Goal: Find specific page/section: Find specific page/section

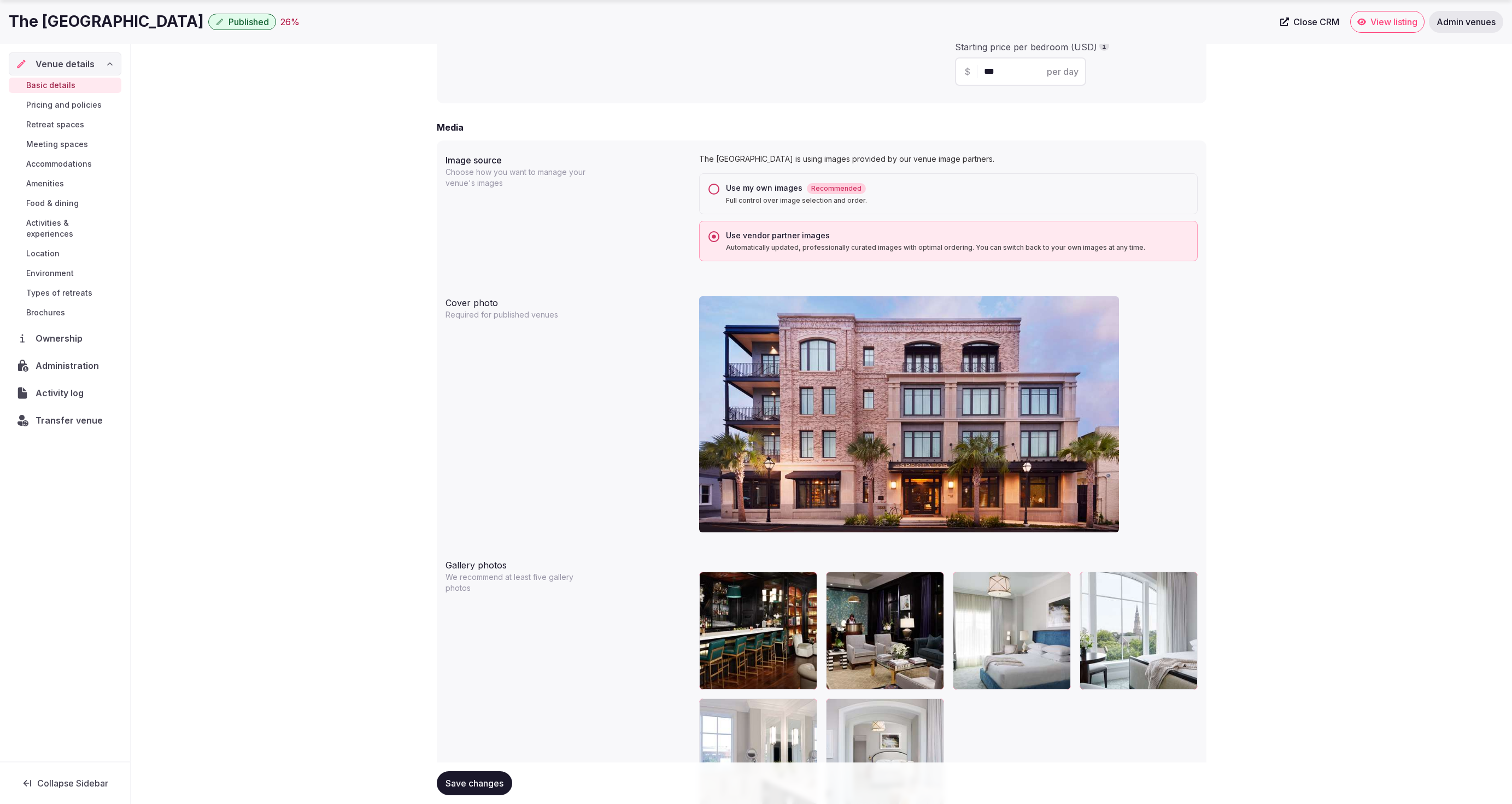
scroll to position [894, 0]
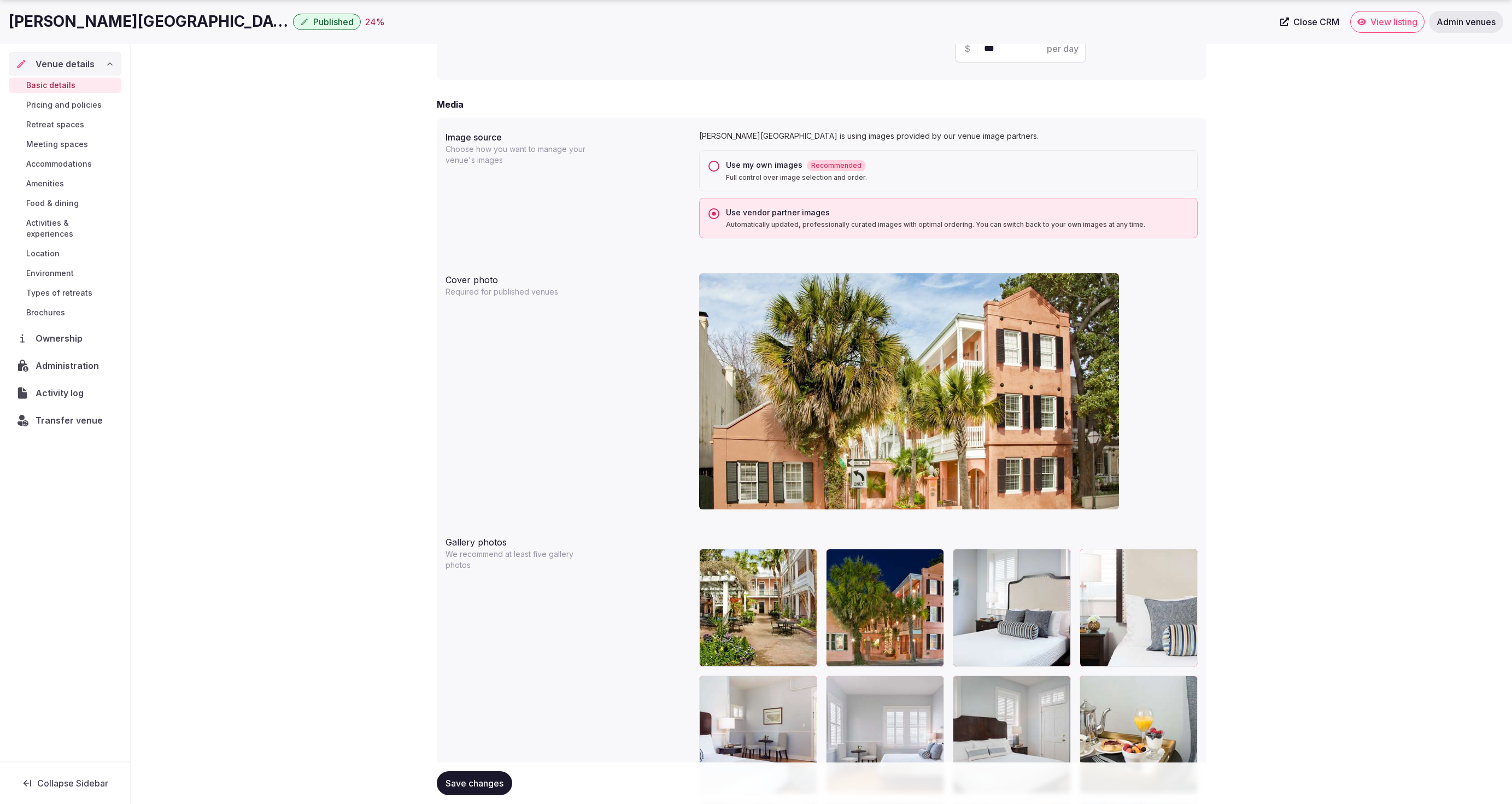
scroll to position [1021, 0]
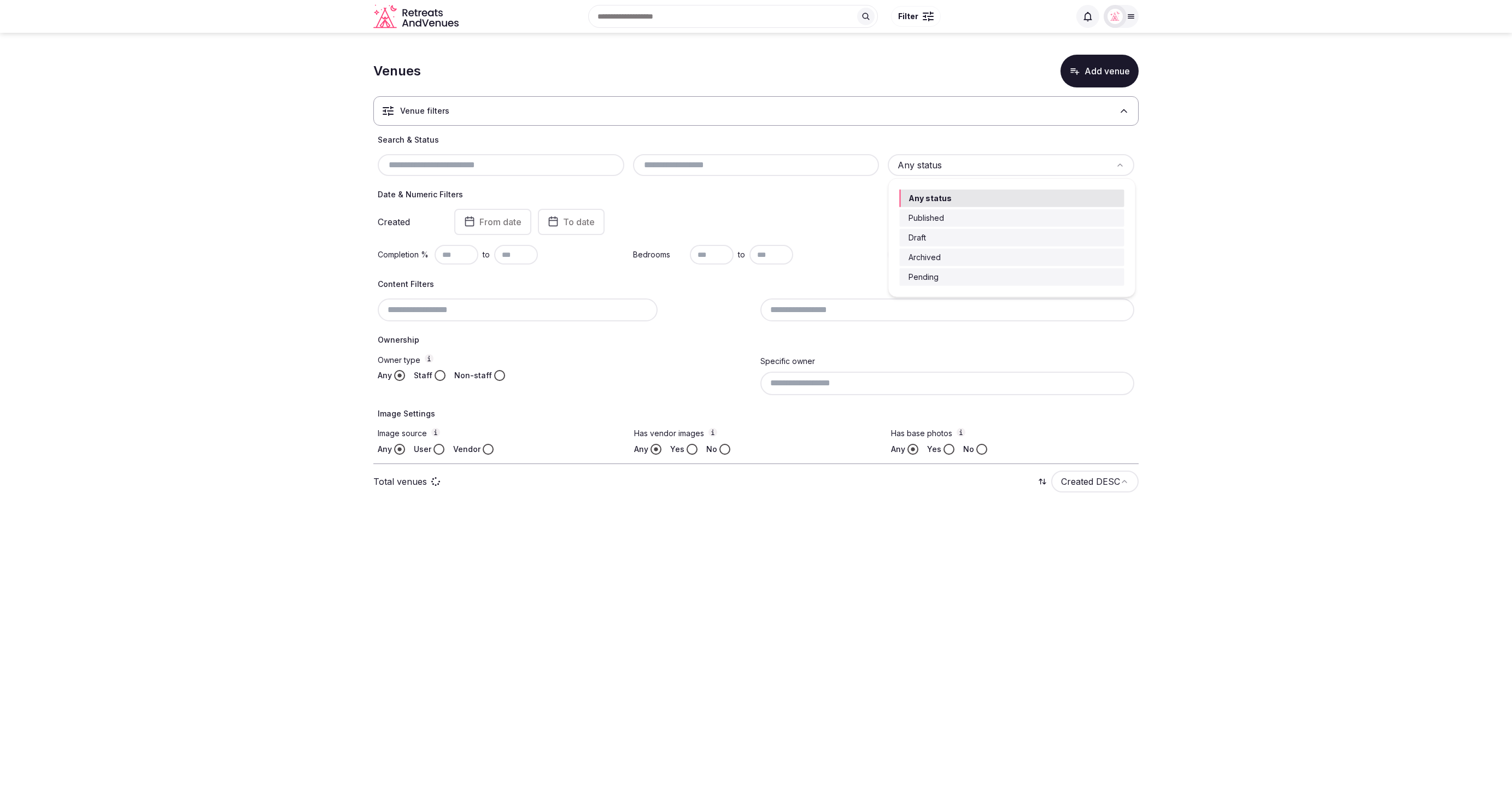
click at [1003, 168] on html "Search Popular Destinations [GEOGRAPHIC_DATA], [GEOGRAPHIC_DATA] [GEOGRAPHIC_DA…" at bounding box center [756, 402] width 1512 height 804
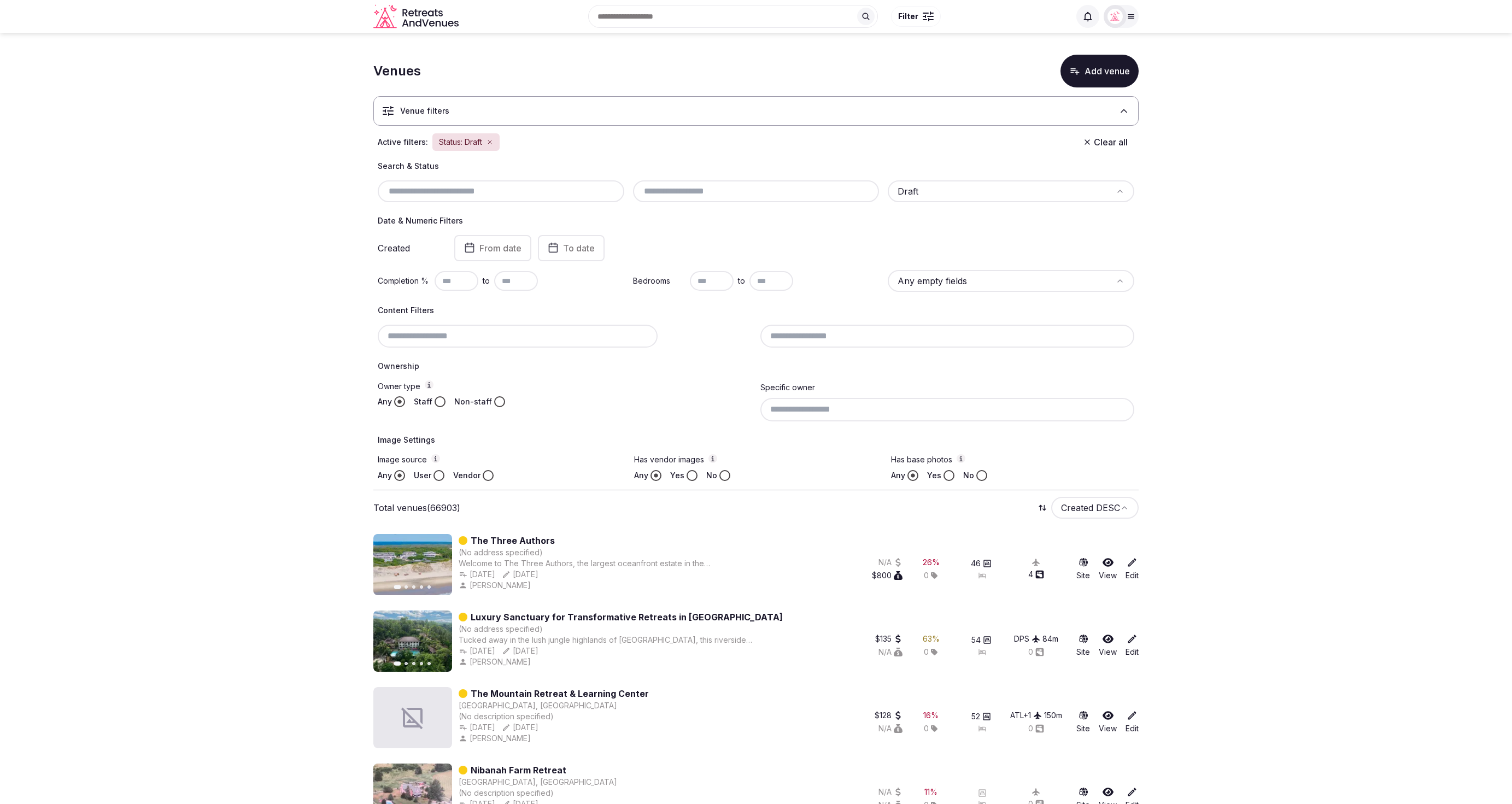
click at [485, 190] on input "text" at bounding box center [501, 191] width 238 height 13
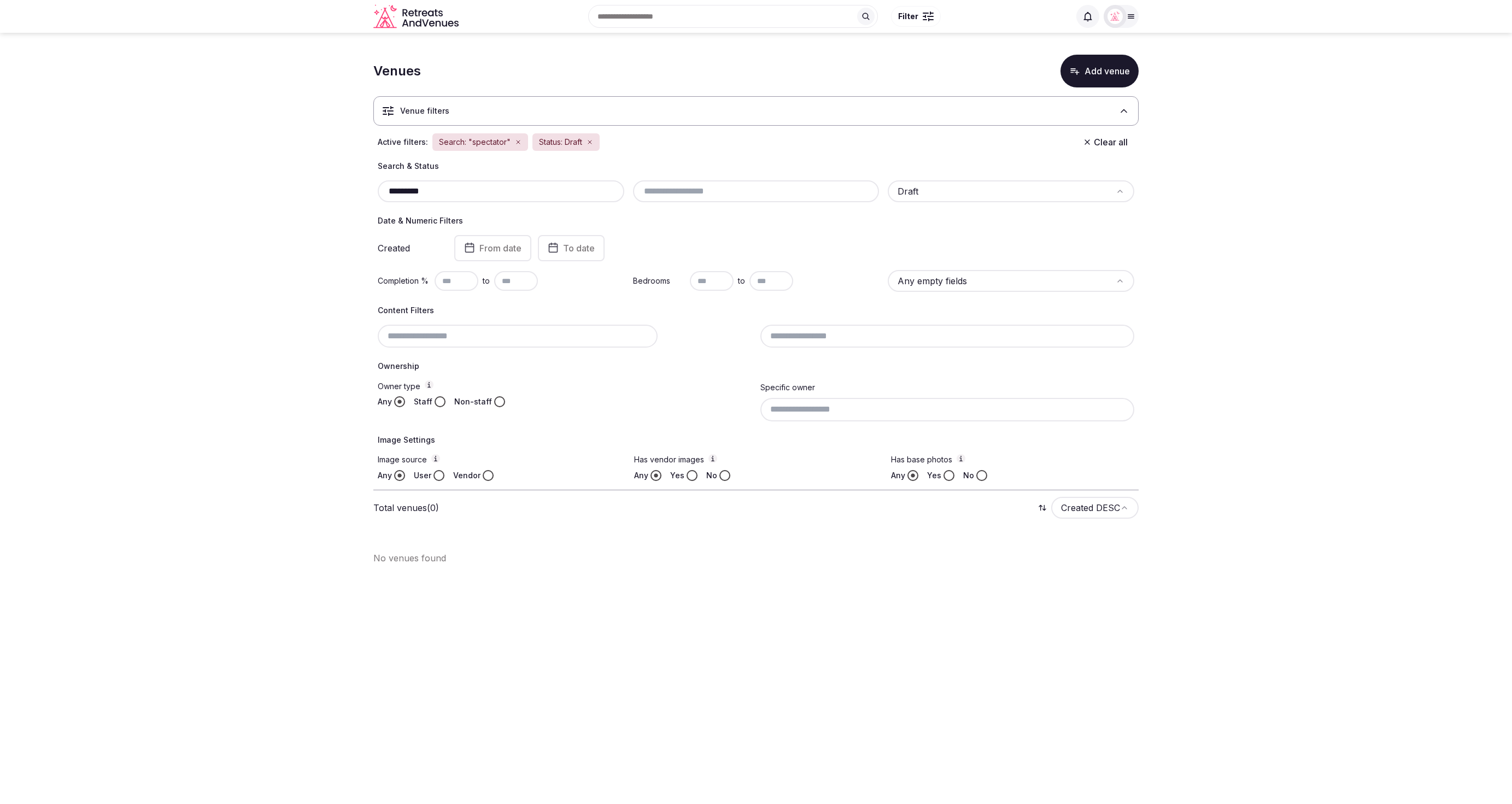
drag, startPoint x: 440, startPoint y: 191, endPoint x: 360, endPoint y: 192, distance: 80.0
click at [360, 192] on section "Venues Add venue Venue filters Active filters: Search: "spectator" Status: Draf…" at bounding box center [756, 305] width 1512 height 545
click at [397, 193] on input "*****" at bounding box center [501, 191] width 238 height 13
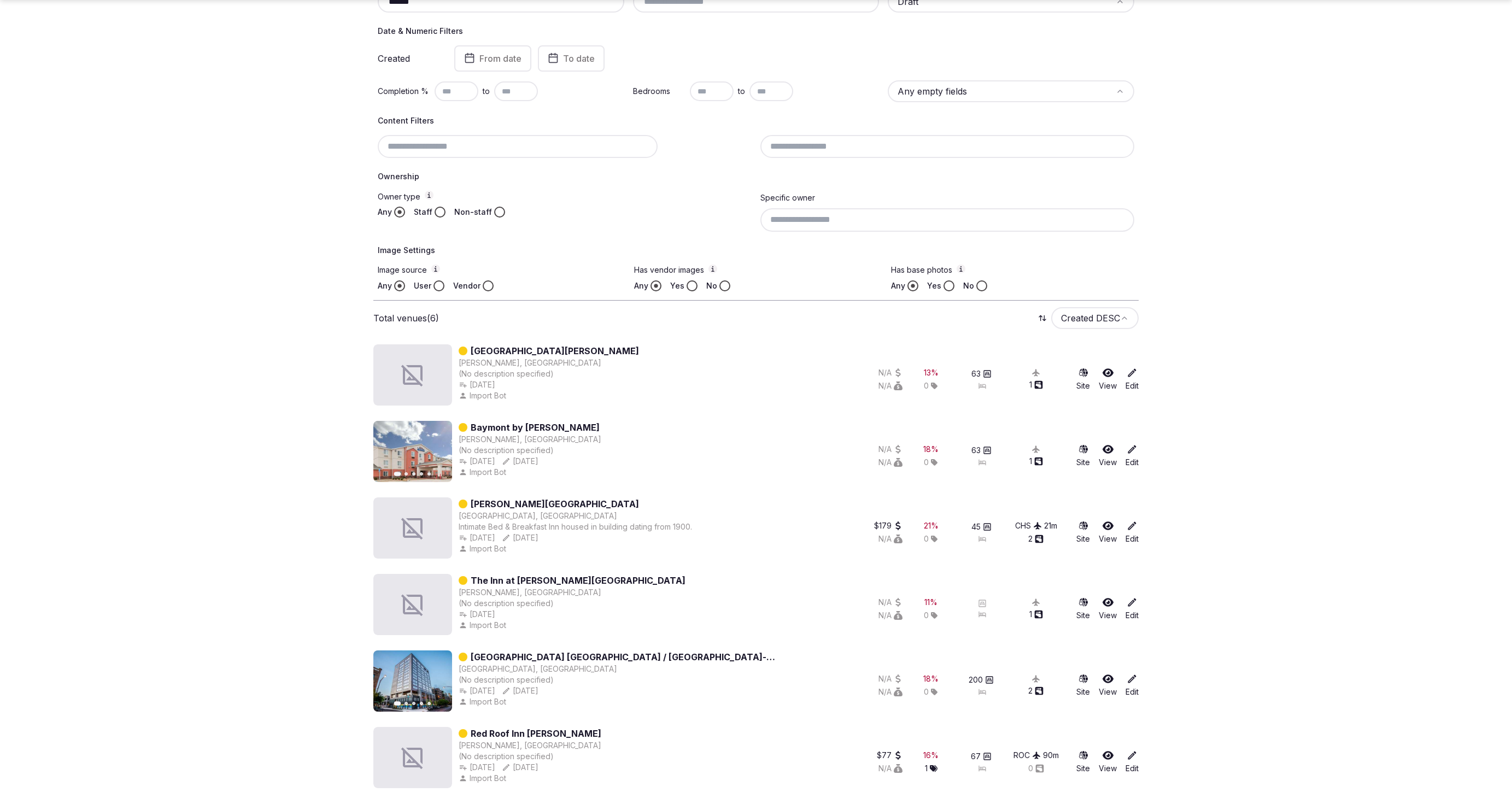
scroll to position [187, 0]
type input "******"
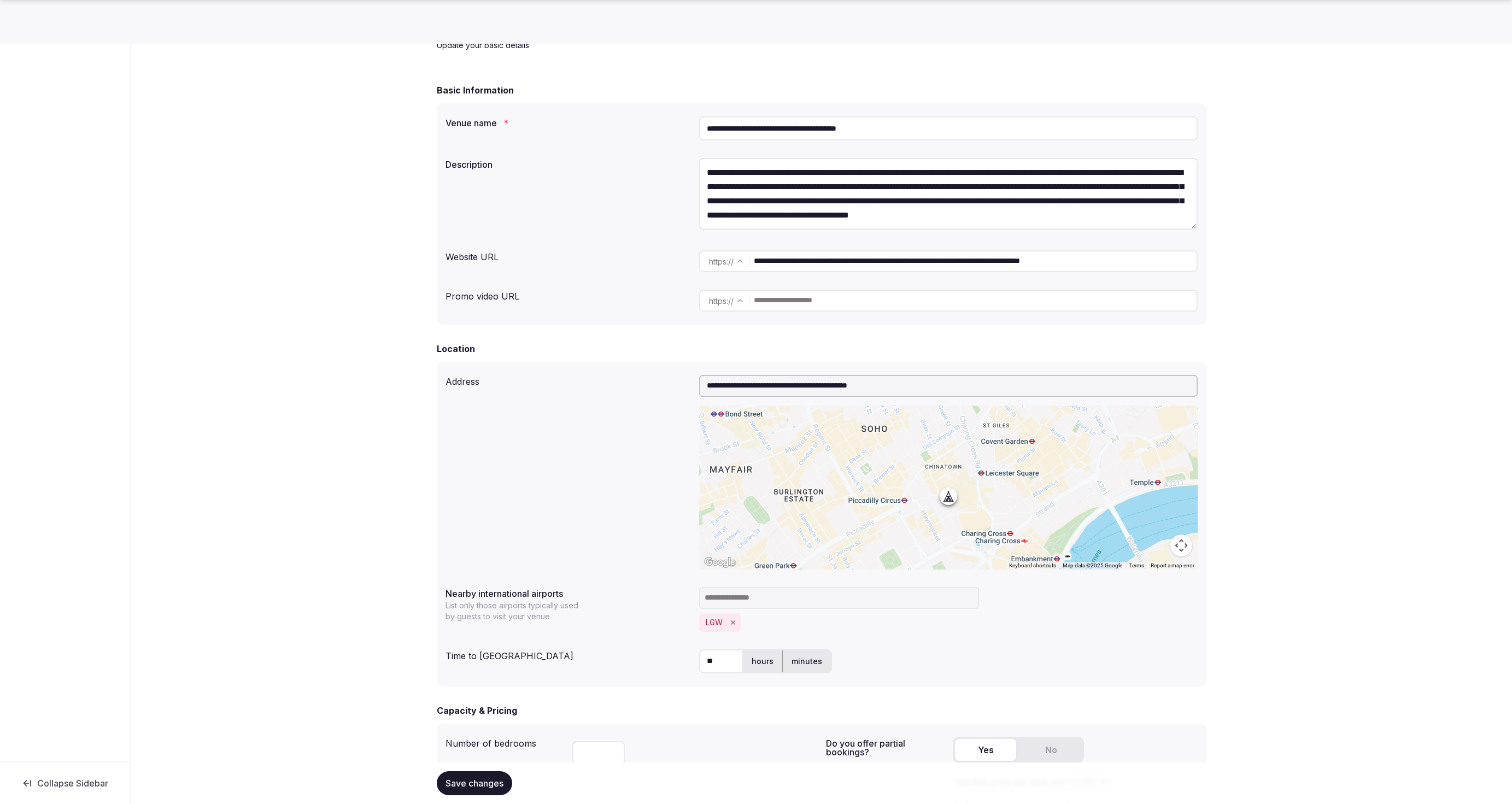
scroll to position [69, 0]
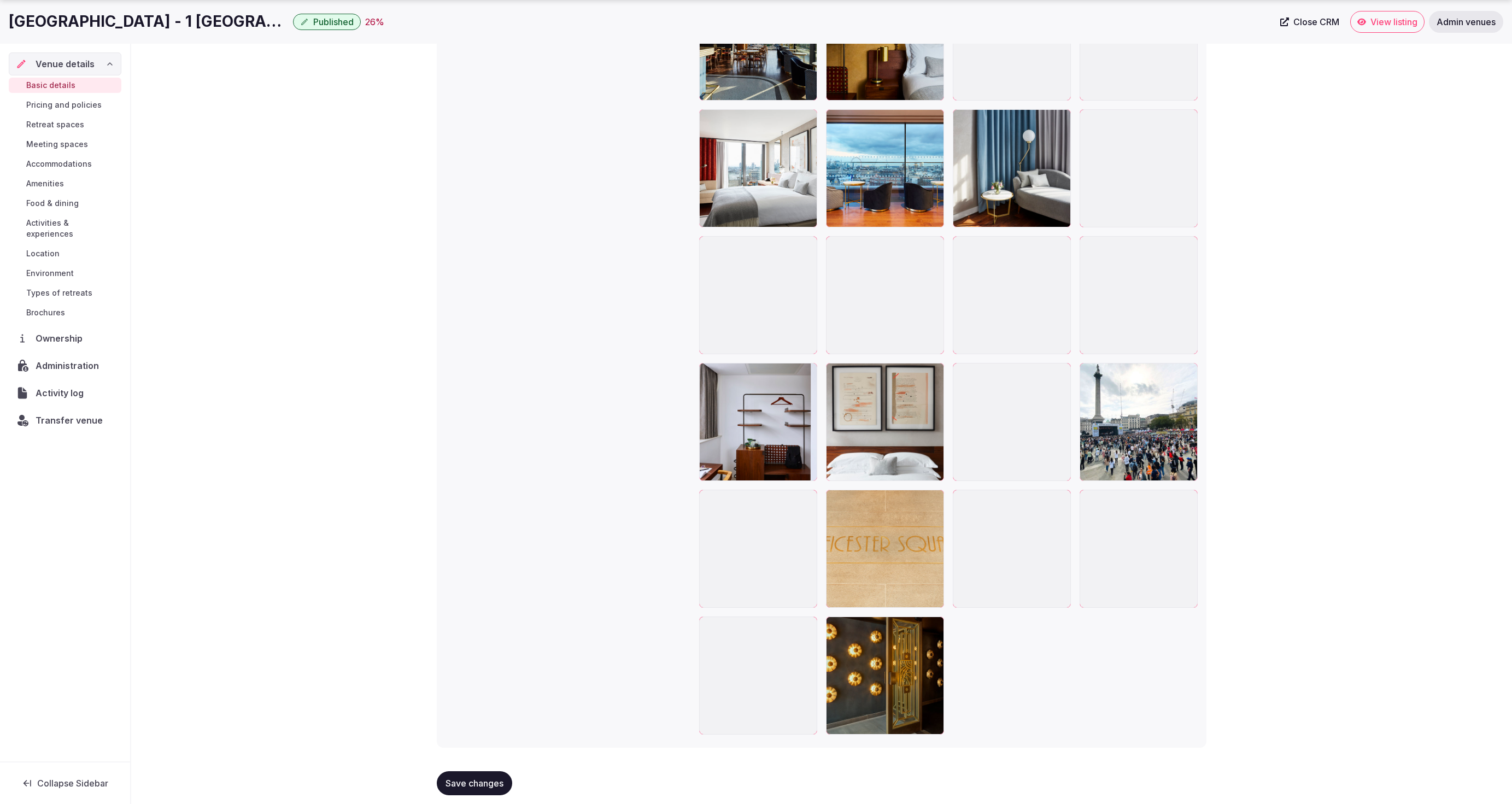
scroll to position [2289, 0]
